Goal: Task Accomplishment & Management: Manage account settings

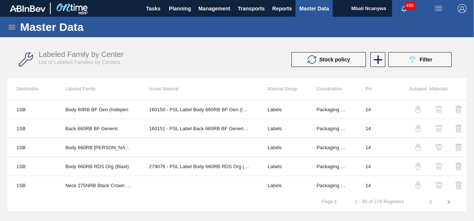
scroll to position [655, 0]
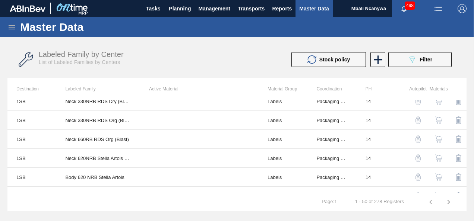
click at [14, 25] on icon at bounding box center [12, 27] width 7 height 4
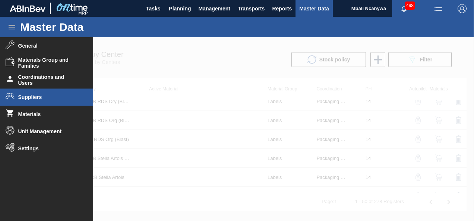
click at [40, 98] on span "Suppliers" at bounding box center [49, 97] width 62 height 6
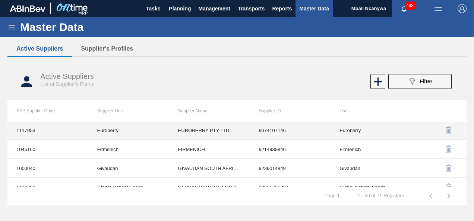
scroll to position [432, 0]
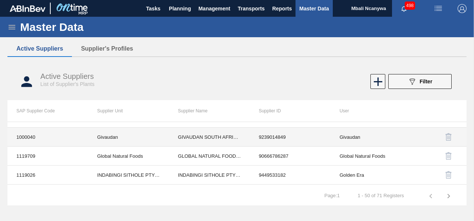
click at [334, 133] on td "Givaudan" at bounding box center [371, 137] width 81 height 19
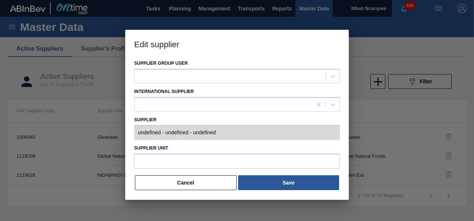
type input "0001000040 - GIVAUDAN SOUTH AFRICA PTY LTD - 9239014849"
type input "Givaudan"
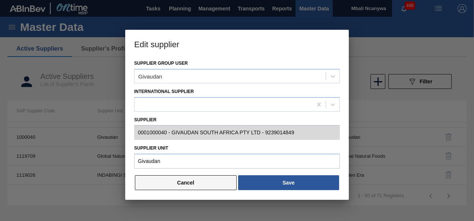
click at [206, 180] on button "Cancel" at bounding box center [186, 183] width 102 height 15
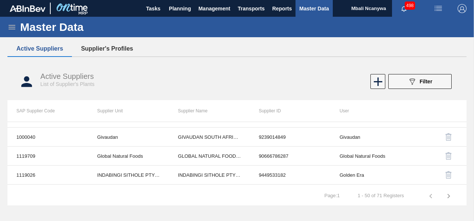
click at [120, 47] on button "Supplier's Profiles" at bounding box center [107, 49] width 70 height 16
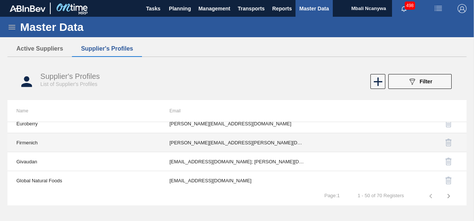
scroll to position [410, 0]
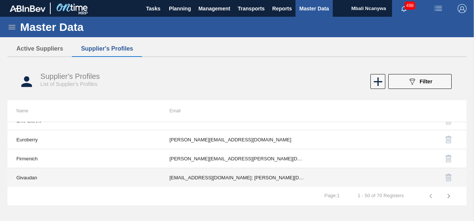
click at [192, 175] on td "[EMAIL_ADDRESS][DOMAIN_NAME]; [PERSON_NAME][DOMAIN_NAME][EMAIL_ADDRESS][PERSON_…" at bounding box center [237, 177] width 153 height 19
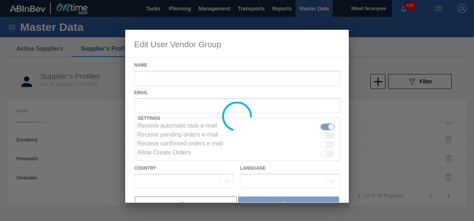
type input "Givaudan"
checkbox input "true"
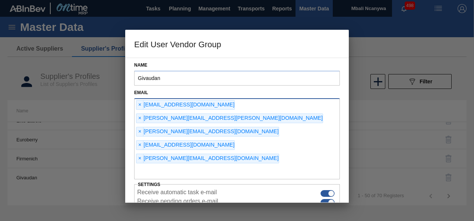
click at [227, 135] on div "× [EMAIL_ADDRESS][DOMAIN_NAME] × [PERSON_NAME][DOMAIN_NAME][EMAIL_ADDRESS][PERS…" at bounding box center [237, 139] width 206 height 82
paste input "[EMAIL_ADDRESS][DOMAIN_NAME]"
type input "[EMAIL_ADDRESS][DOMAIN_NAME]"
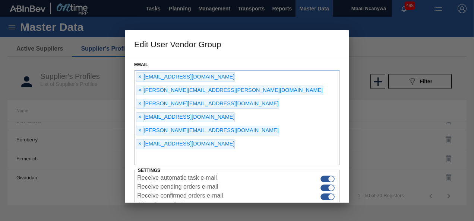
scroll to position [57, 0]
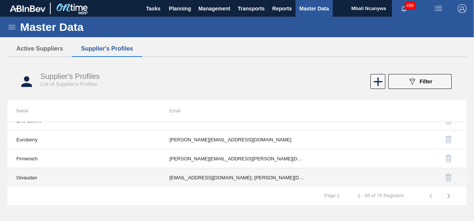
click at [276, 174] on td "[EMAIL_ADDRESS][DOMAIN_NAME]; [PERSON_NAME][DOMAIN_NAME][EMAIL_ADDRESS][PERSON_…" at bounding box center [237, 177] width 153 height 19
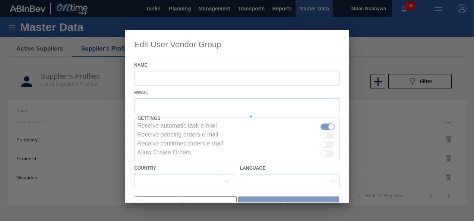
type input "Givaudan"
checkbox input "true"
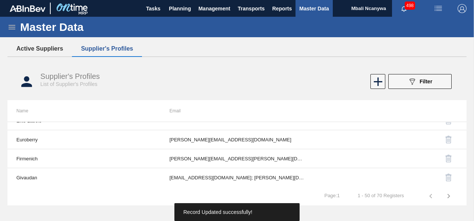
click at [36, 49] on button "Active Suppliers" at bounding box center [39, 49] width 64 height 16
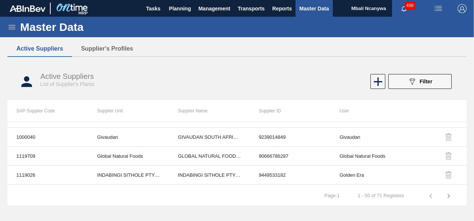
click at [11, 25] on icon at bounding box center [12, 27] width 7 height 4
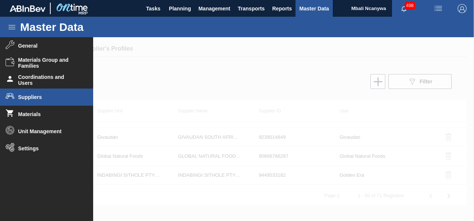
click at [439, 28] on div "Master Data" at bounding box center [237, 27] width 474 height 21
